Goal: Task Accomplishment & Management: Manage account settings

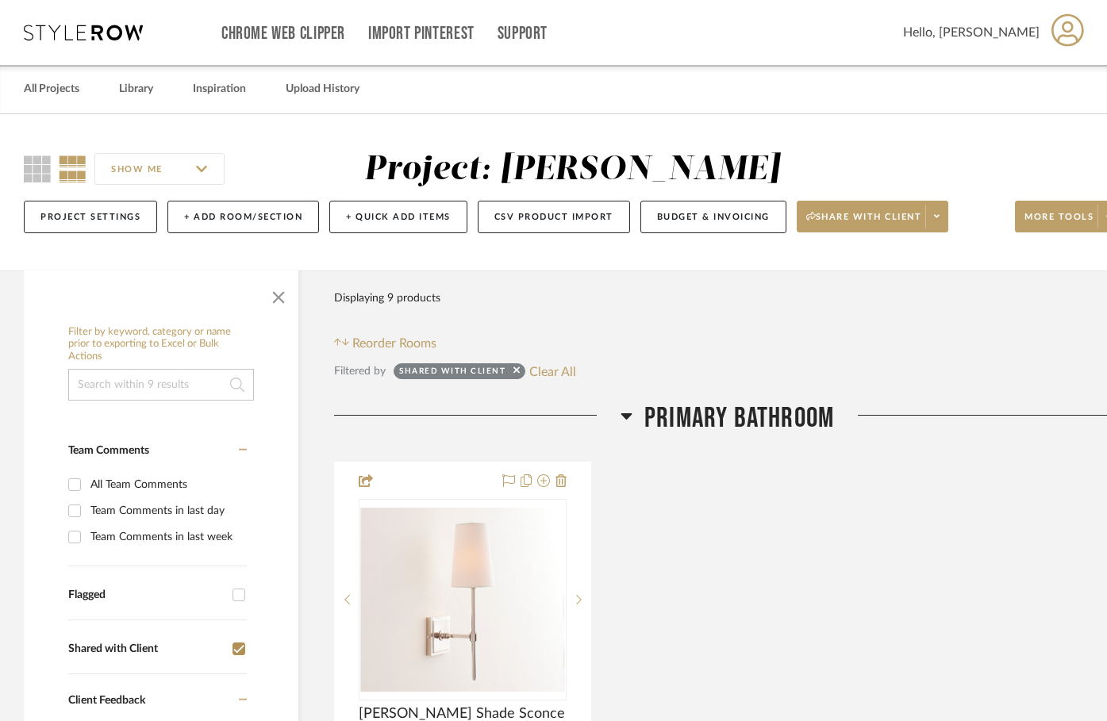
click at [625, 413] on icon at bounding box center [626, 415] width 12 height 19
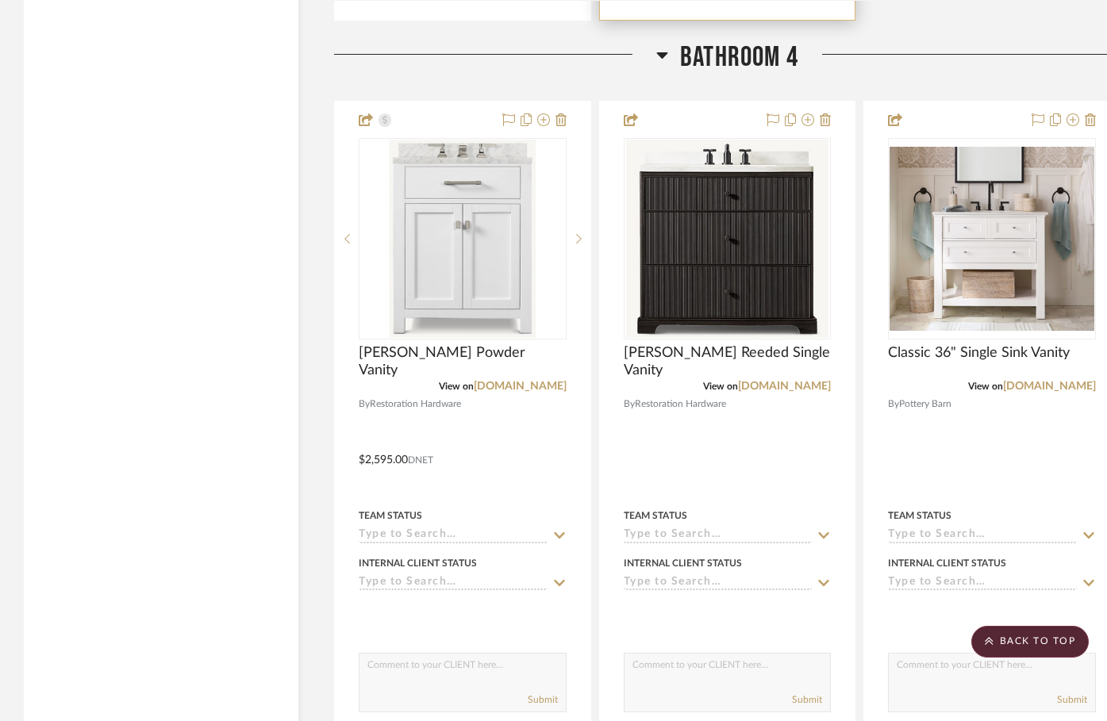
scroll to position [1902, 0]
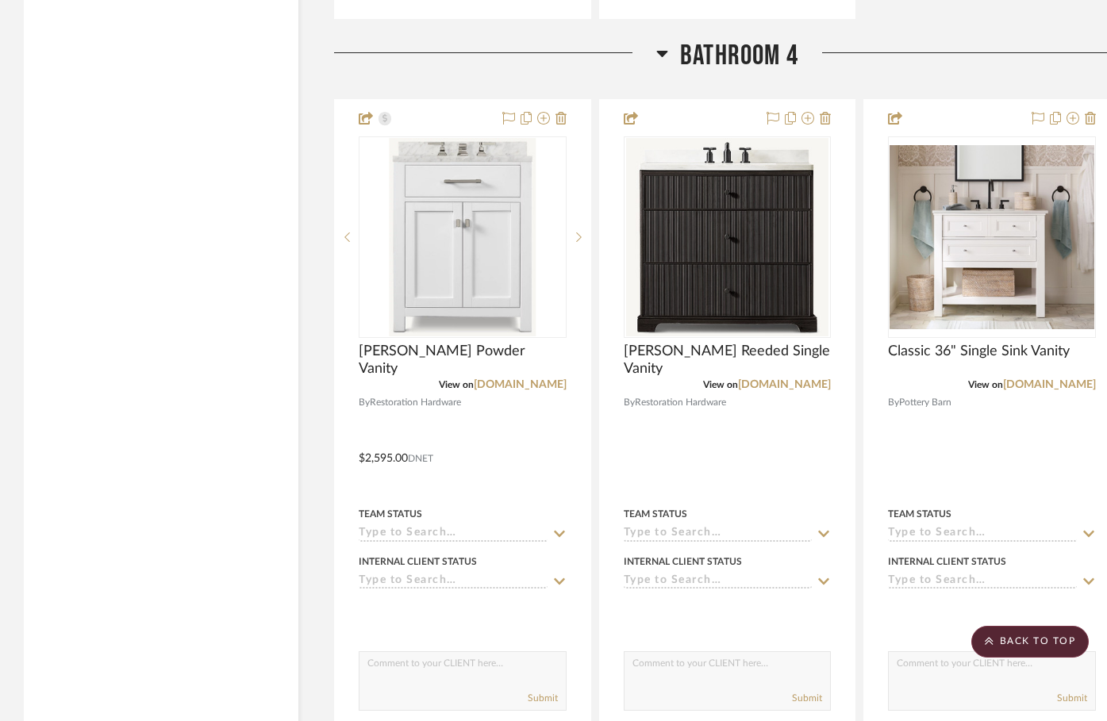
click at [655, 52] on div at bounding box center [495, 59] width 322 height 40
click at [660, 56] on icon at bounding box center [662, 54] width 11 height 6
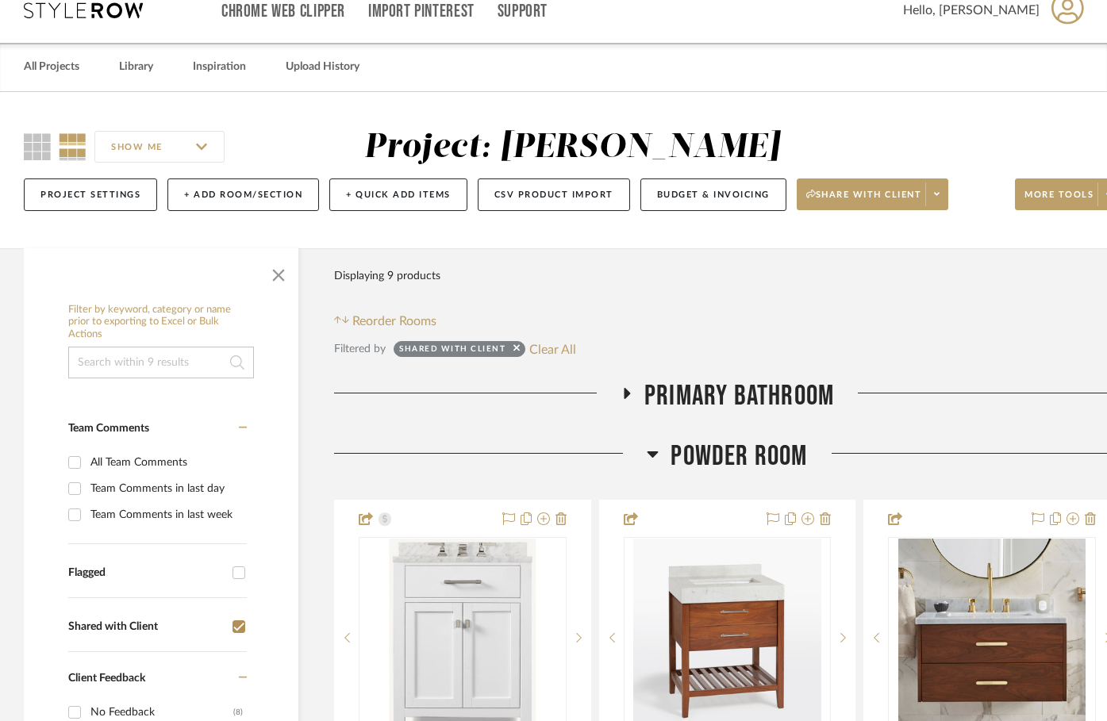
scroll to position [0, 0]
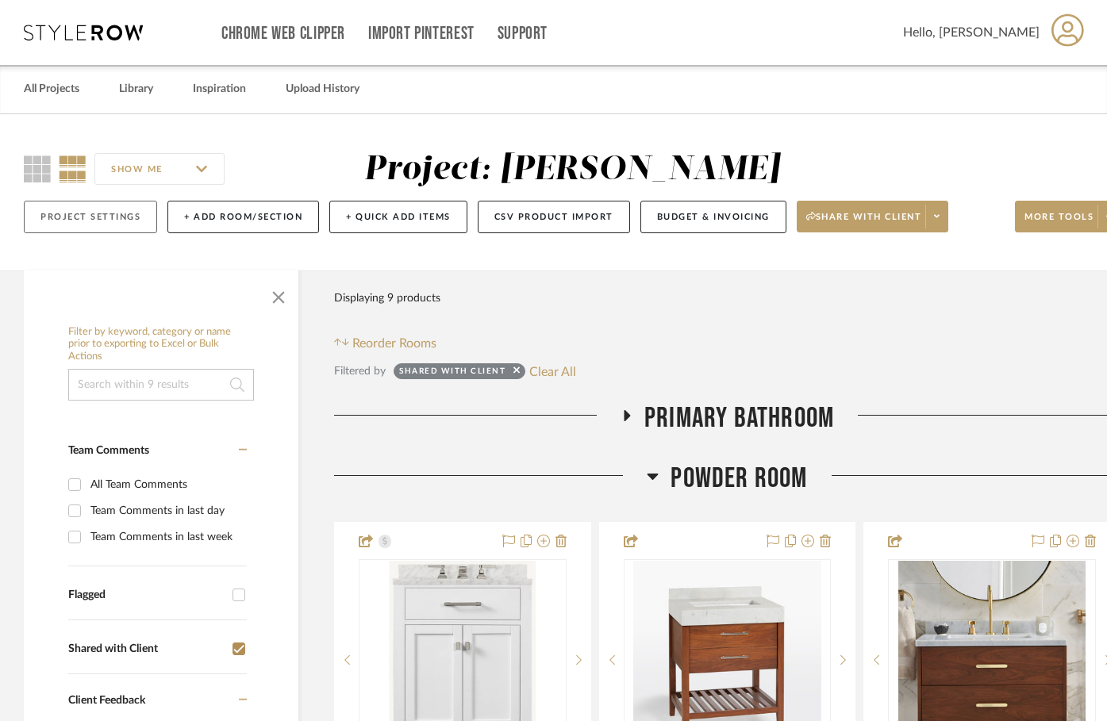
click at [117, 209] on button "Project Settings" at bounding box center [90, 217] width 133 height 33
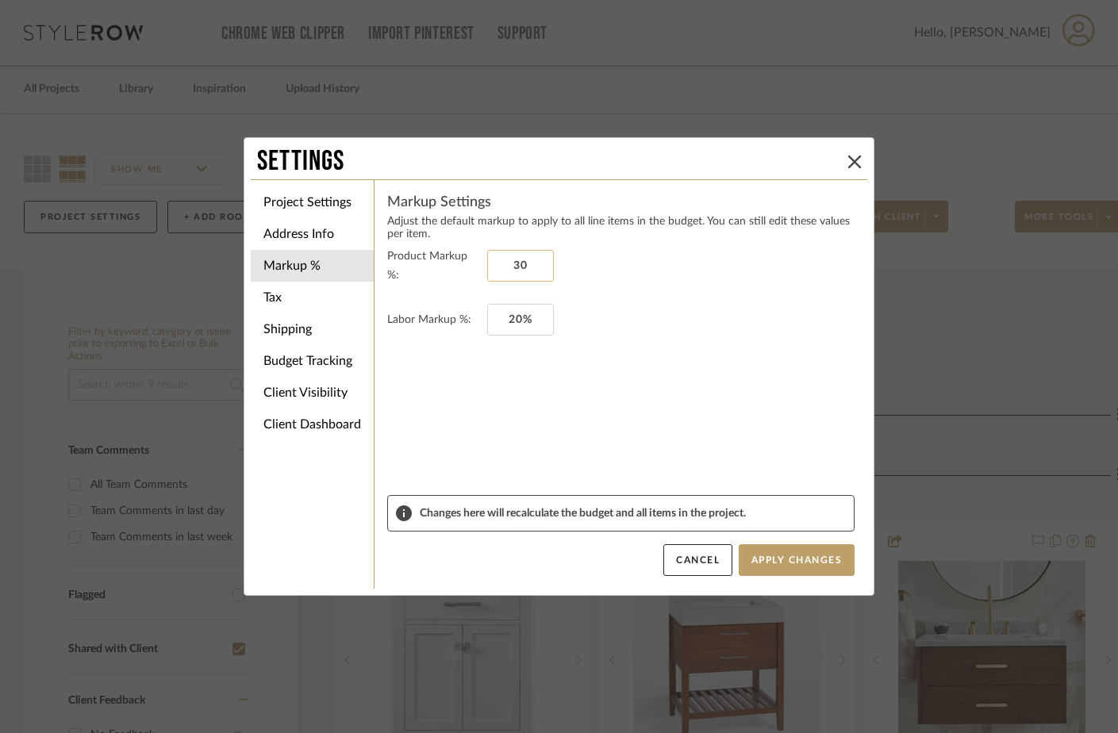
click at [524, 263] on input "30" at bounding box center [520, 266] width 67 height 32
type input "0%"
click at [519, 321] on input "20" at bounding box center [520, 320] width 67 height 32
type input "0%"
click at [772, 567] on button "Apply Changes" at bounding box center [797, 560] width 116 height 32
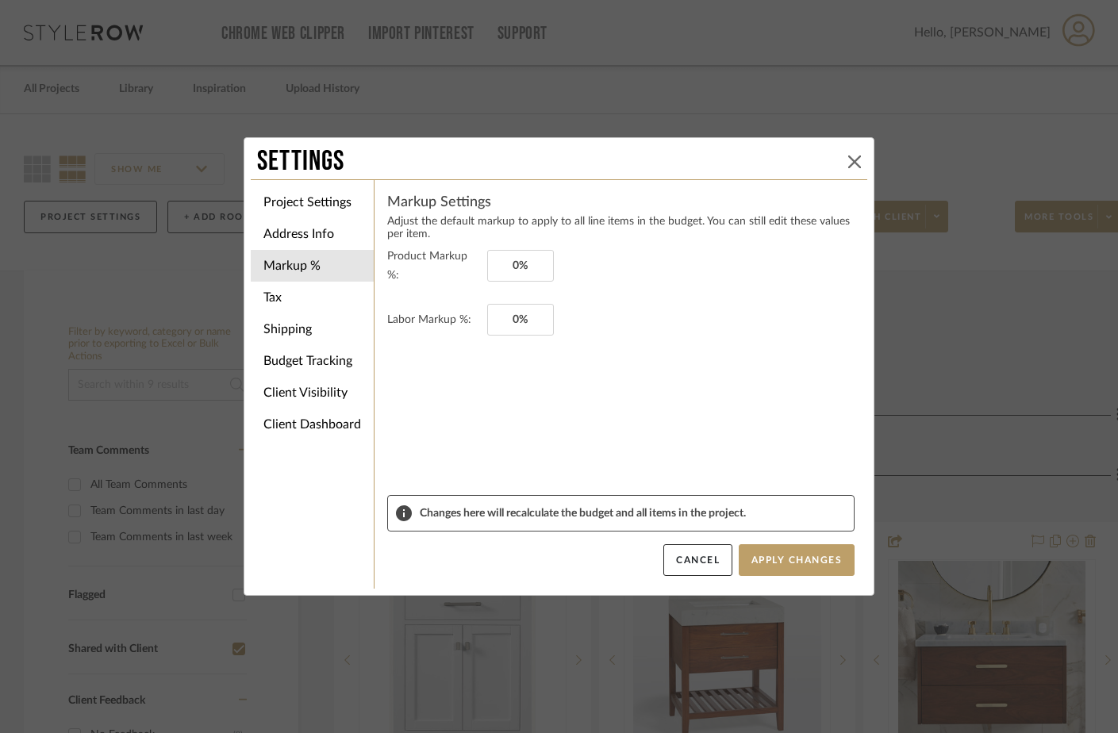
click at [848, 163] on icon at bounding box center [854, 161] width 13 height 13
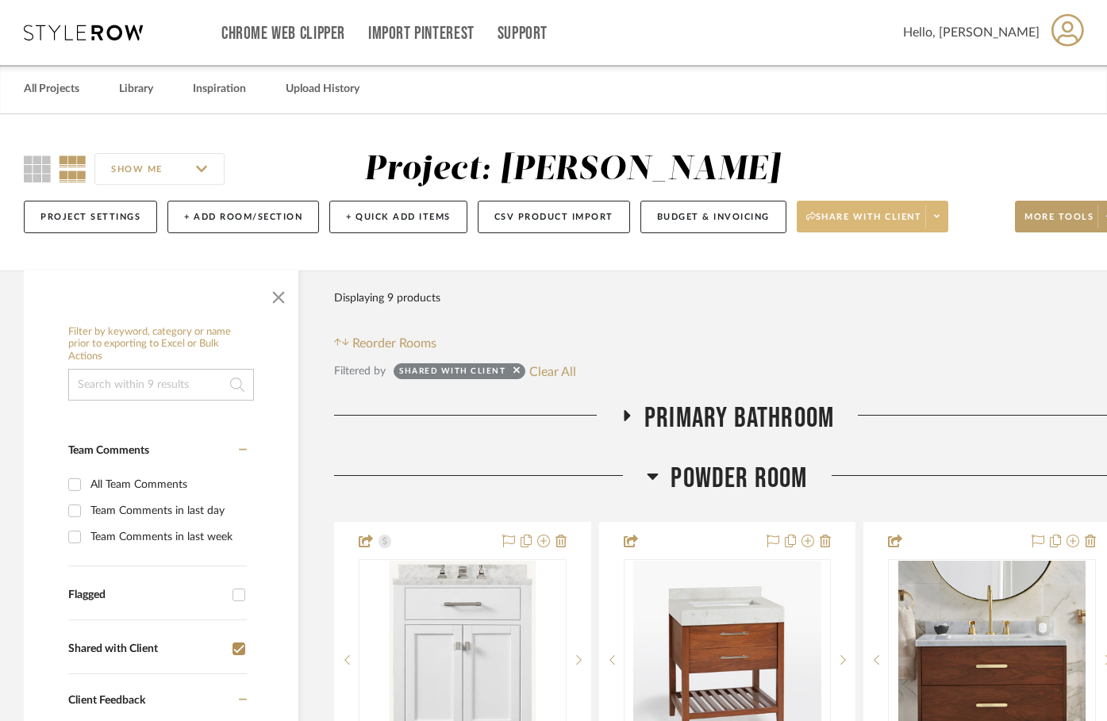
click at [863, 214] on span "Share with client" at bounding box center [864, 223] width 116 height 24
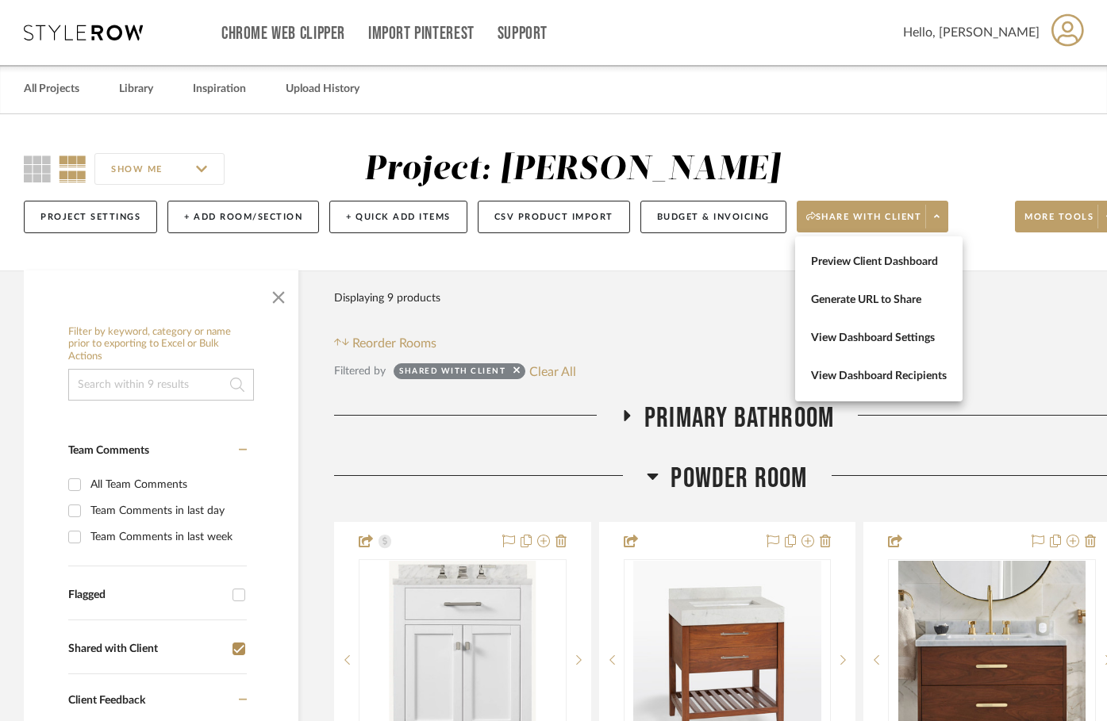
click at [370, 344] on div at bounding box center [553, 360] width 1107 height 721
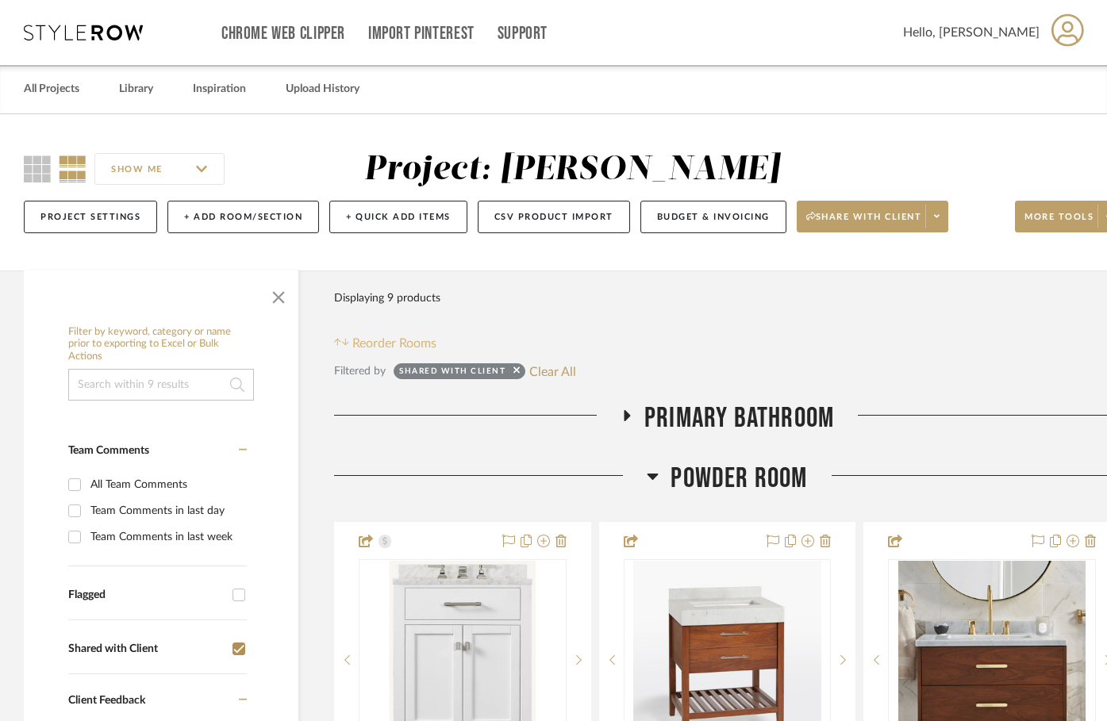
click at [344, 340] on icon at bounding box center [345, 342] width 7 height 8
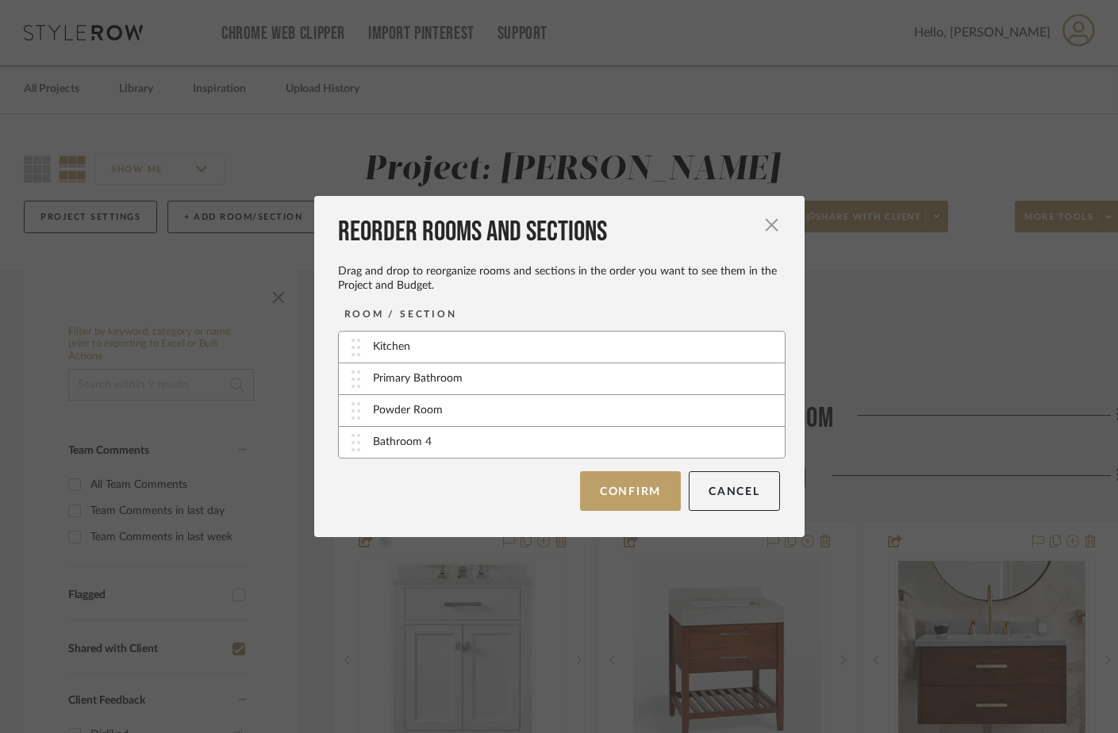
click at [390, 347] on div "Kitchen" at bounding box center [391, 347] width 37 height 17
click at [582, 485] on button "Confirm" at bounding box center [630, 491] width 101 height 40
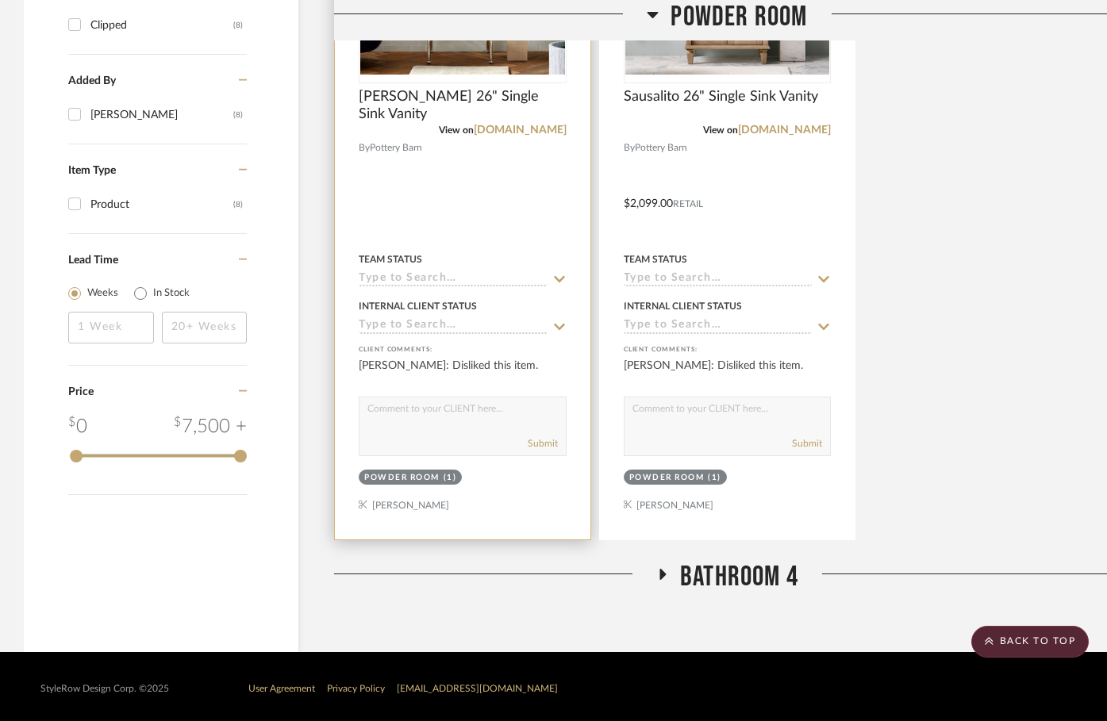
scroll to position [1385, 0]
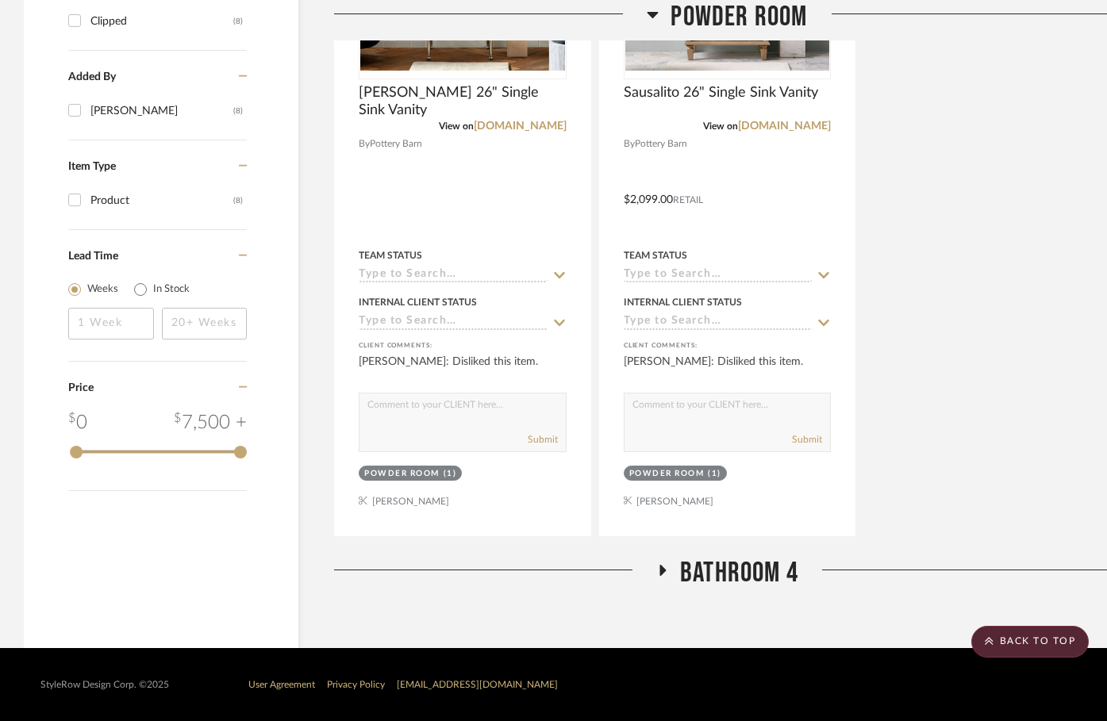
click at [661, 571] on icon at bounding box center [663, 570] width 6 height 11
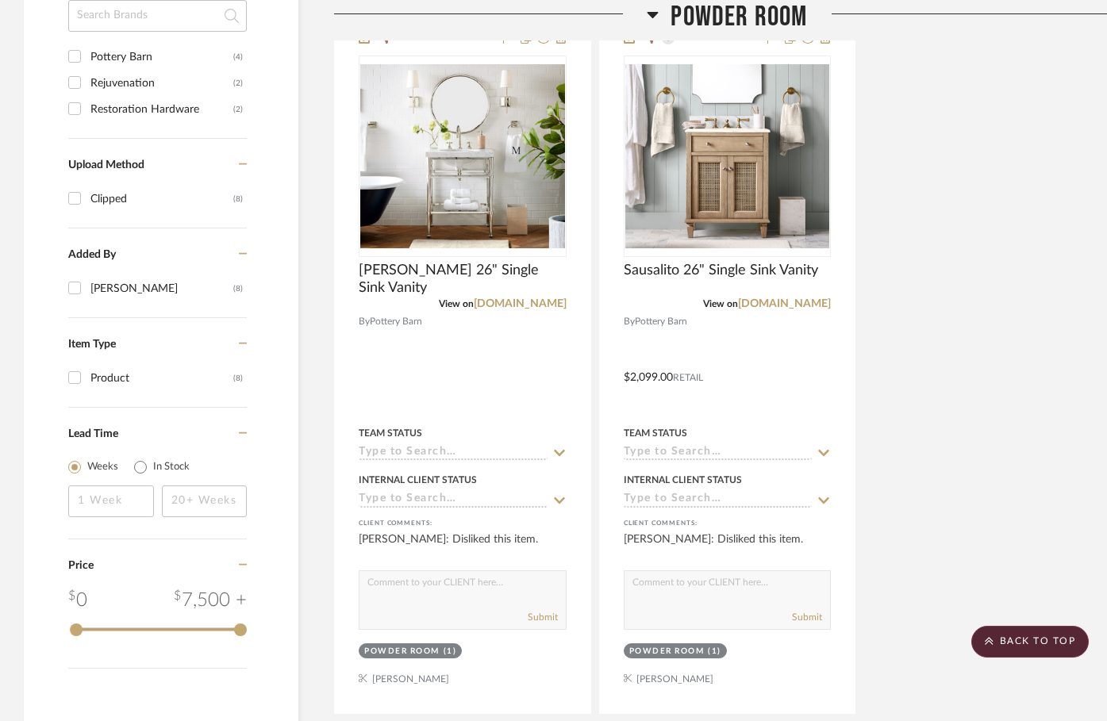
scroll to position [1208, 0]
